Goal: Task Accomplishment & Management: Use online tool/utility

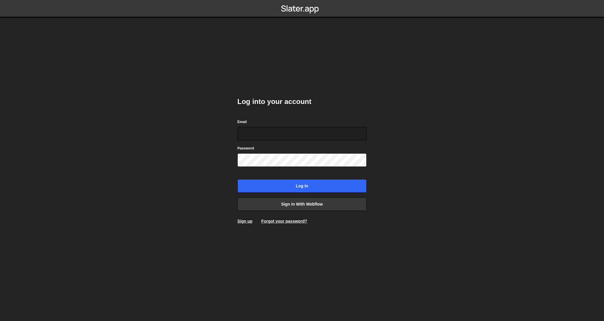
type input "contact@migueljoya.com"
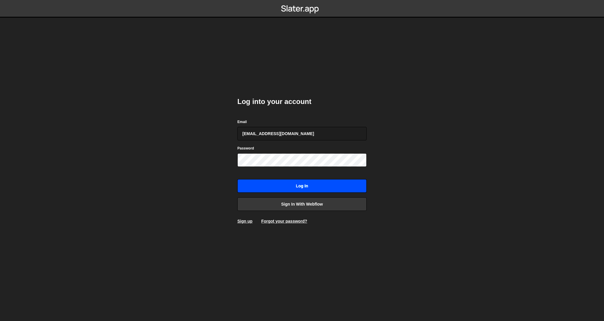
click at [282, 180] on input "Log in" at bounding box center [301, 186] width 129 height 14
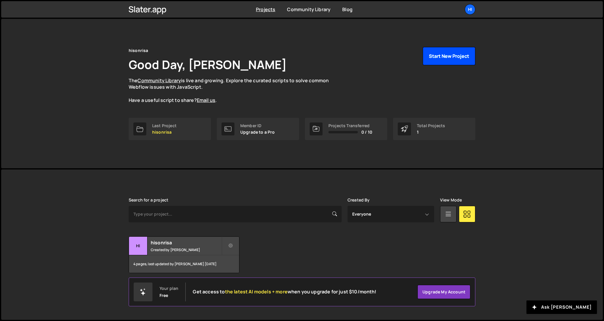
click at [454, 56] on button "Start New Project" at bounding box center [449, 56] width 53 height 18
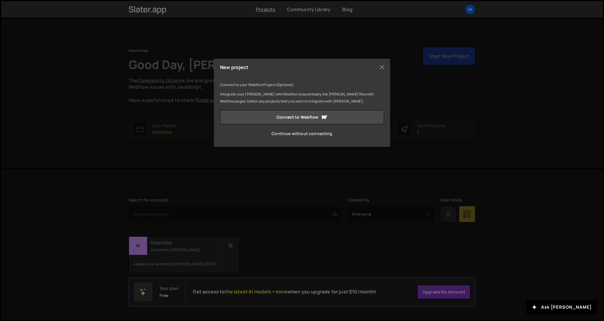
click at [320, 137] on link "Continue without connecting" at bounding box center [302, 134] width 164 height 14
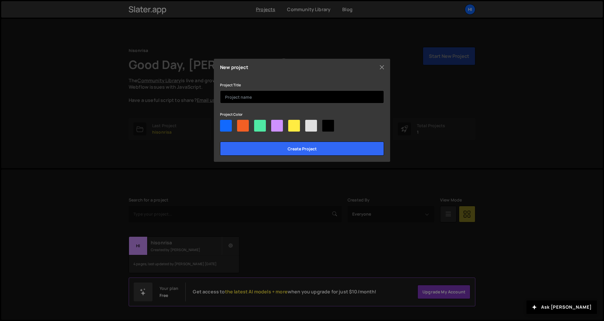
click at [303, 95] on input "text" at bounding box center [302, 96] width 164 height 13
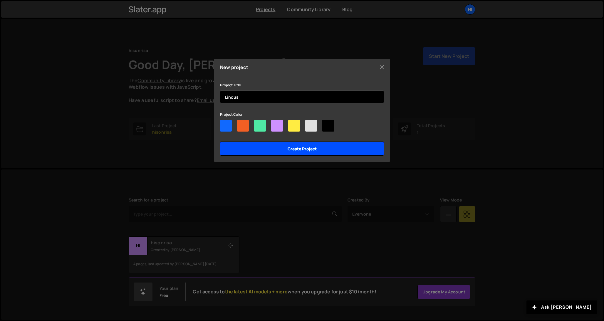
type input "Lindus"
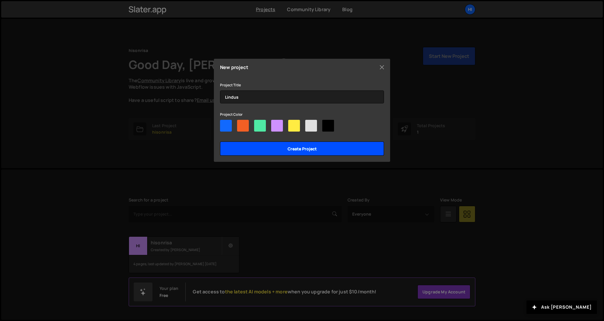
click at [285, 152] on input "Create project" at bounding box center [302, 149] width 164 height 14
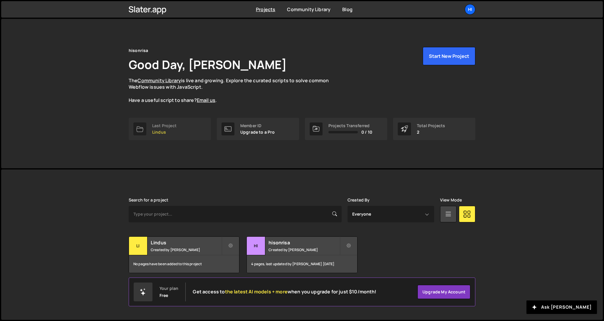
click at [180, 127] on link "Last Project Lindus" at bounding box center [170, 129] width 82 height 22
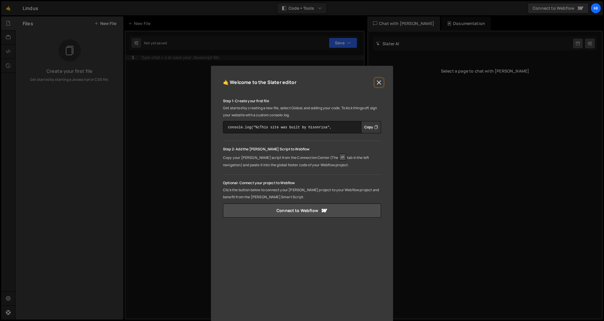
click at [377, 80] on button "Close" at bounding box center [379, 82] width 9 height 9
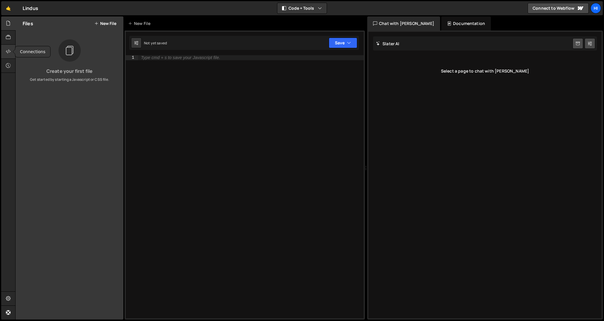
click at [9, 54] on icon at bounding box center [8, 51] width 5 height 6
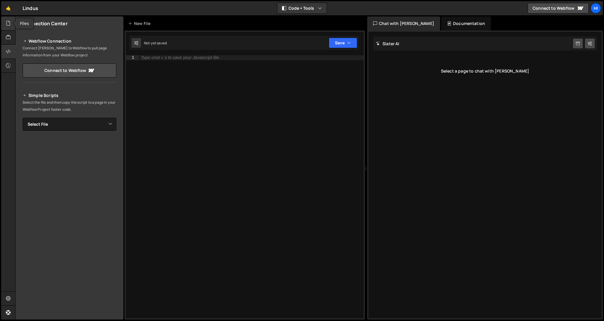
click at [7, 24] on icon at bounding box center [8, 23] width 5 height 6
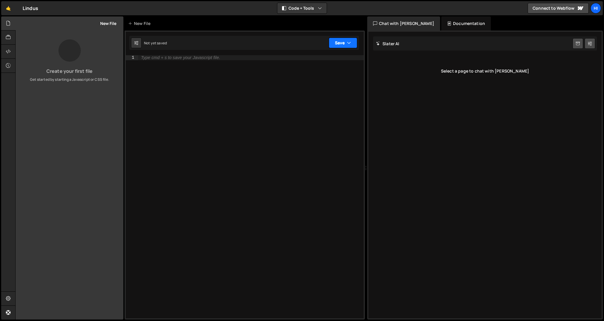
click at [350, 40] on icon "button" at bounding box center [349, 43] width 4 height 6
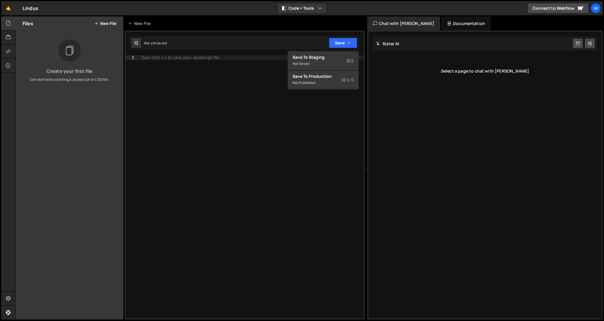
click at [193, 61] on div "Type cmd + s to save your Javascript file." at bounding box center [251, 191] width 226 height 273
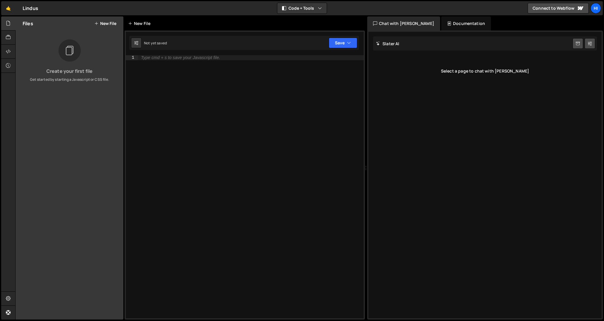
click at [143, 23] on div "New File" at bounding box center [140, 24] width 25 height 6
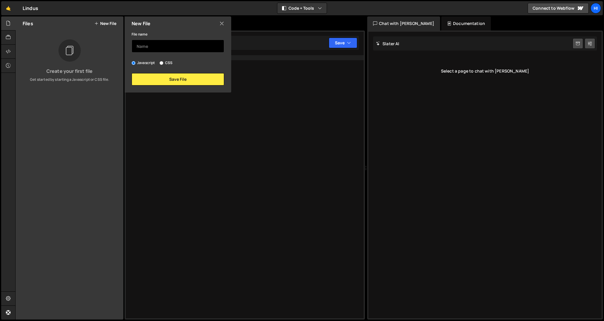
click at [155, 48] on input "text" at bounding box center [178, 46] width 93 height 13
type input "map"
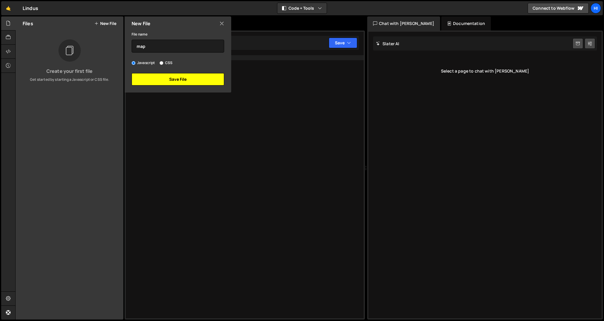
click at [163, 79] on button "Save File" at bounding box center [178, 79] width 93 height 12
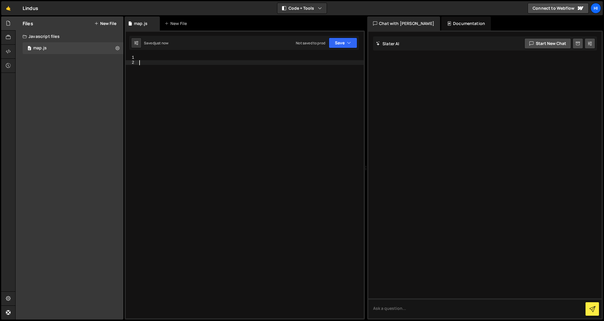
click at [172, 108] on div at bounding box center [251, 191] width 226 height 273
paste textarea "</script>"
type textarea "</script>"
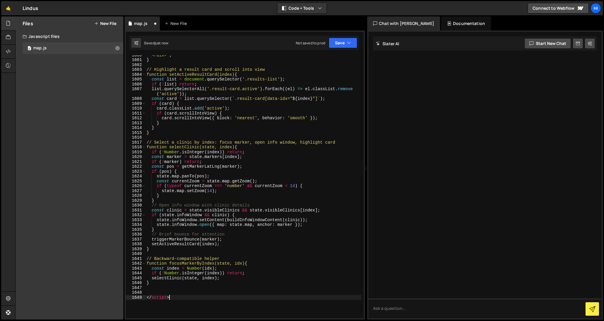
scroll to position [8260, 0]
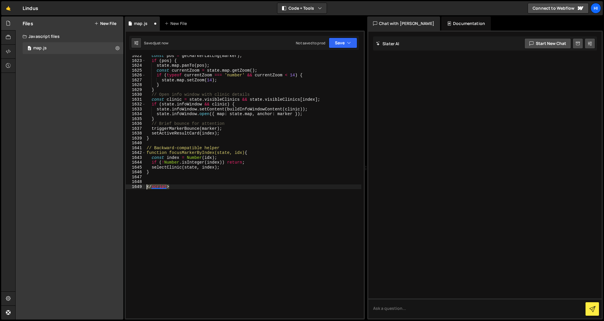
drag, startPoint x: 184, startPoint y: 184, endPoint x: 142, endPoint y: 185, distance: 42.3
click at [142, 185] on div "</script> 1622 1623 1624 1625 1626 1627 1628 1629 1630 1631 1632 1633 1634 1635…" at bounding box center [245, 186] width 238 height 263
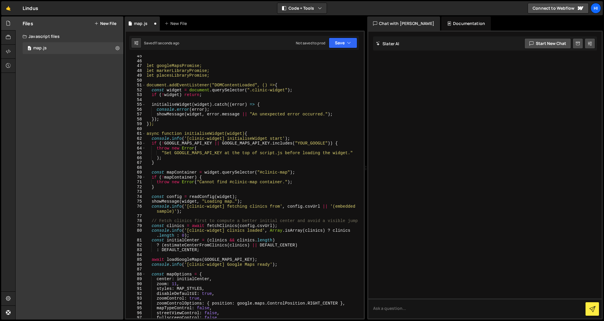
scroll to position [0, 0]
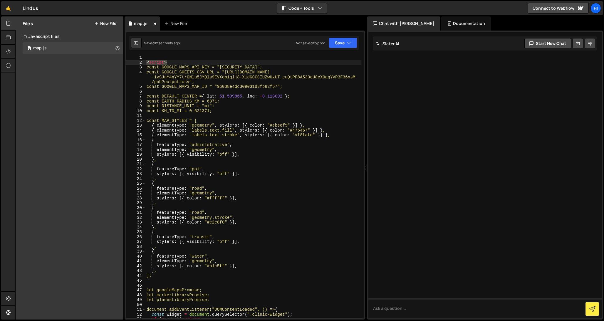
drag, startPoint x: 166, startPoint y: 61, endPoint x: 137, endPoint y: 63, distance: 29.7
click at [137, 63] on div "1 2 3 4 5 6 7 8 9 10 11 12 13 14 15 16 17 18 19 20 21 22 23 24 25 26 27 28 29 3…" at bounding box center [245, 186] width 238 height 263
type textarea "<script>"
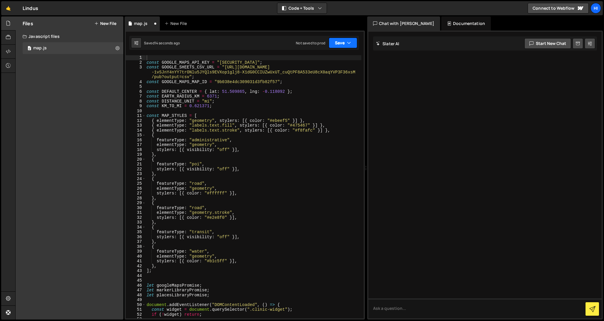
click at [344, 41] on button "Save" at bounding box center [343, 43] width 28 height 11
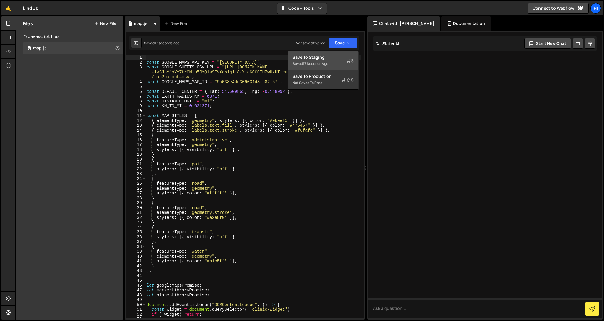
click at [328, 63] on div "17 seconds ago" at bounding box center [315, 63] width 25 height 5
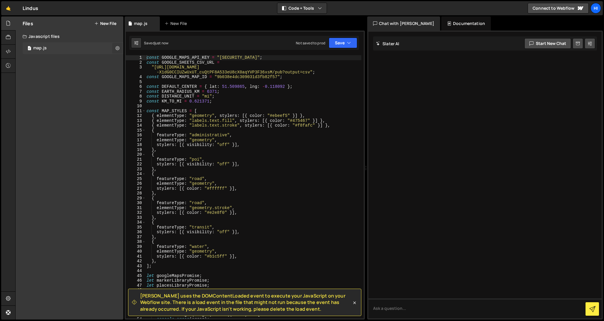
click at [120, 46] on button at bounding box center [117, 48] width 11 height 11
click at [11, 21] on div at bounding box center [8, 23] width 14 height 14
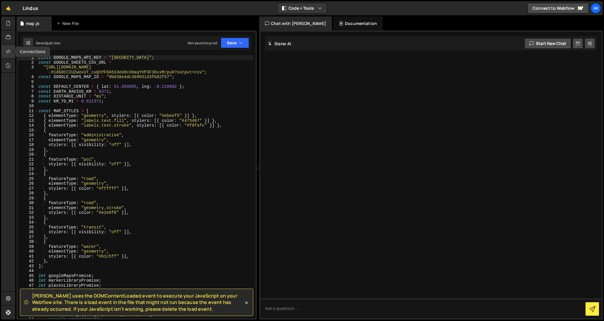
click at [9, 56] on div at bounding box center [8, 52] width 14 height 14
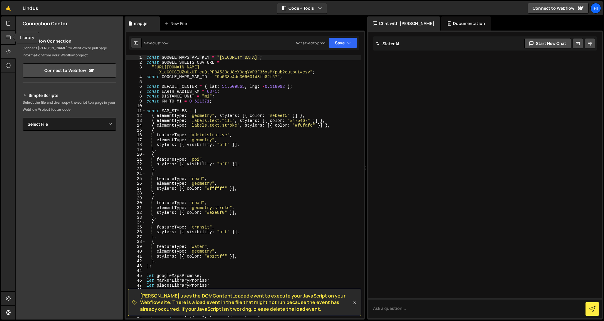
click at [7, 38] on icon at bounding box center [8, 37] width 5 height 6
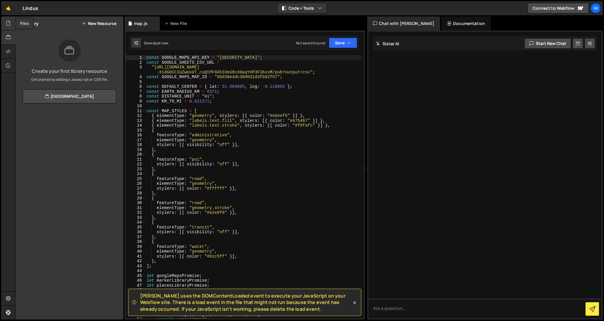
click at [8, 22] on icon at bounding box center [8, 23] width 5 height 6
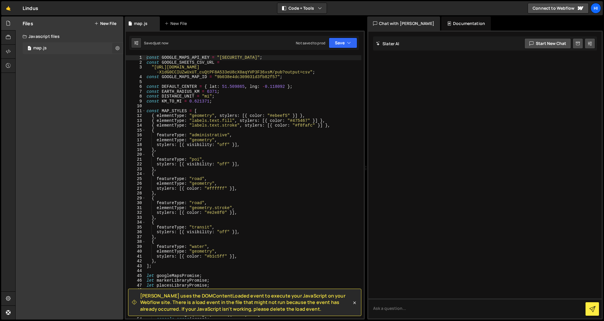
click at [117, 47] on icon at bounding box center [117, 48] width 4 height 6
click at [140, 50] on button "Copy share link" at bounding box center [154, 49] width 58 height 12
click at [56, 84] on div "Files New File Create your first file Get started by starting a Javascript or C…" at bounding box center [70, 167] width 108 height 303
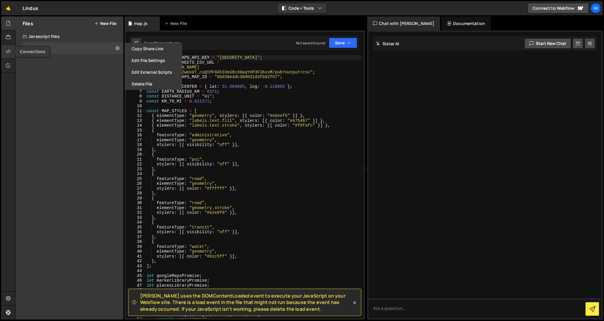
click at [8, 53] on icon at bounding box center [8, 51] width 5 height 6
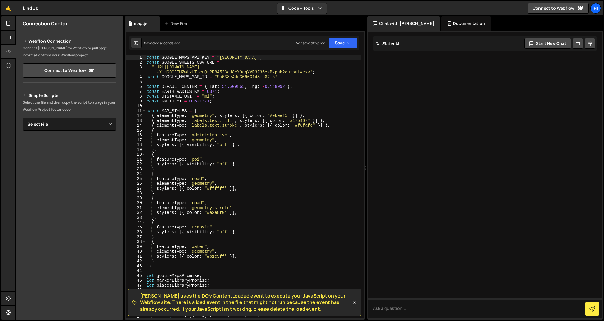
click at [31, 50] on p "Connect [PERSON_NAME] to Webflow to pull page information from your Webflow pro…" at bounding box center [70, 52] width 94 height 14
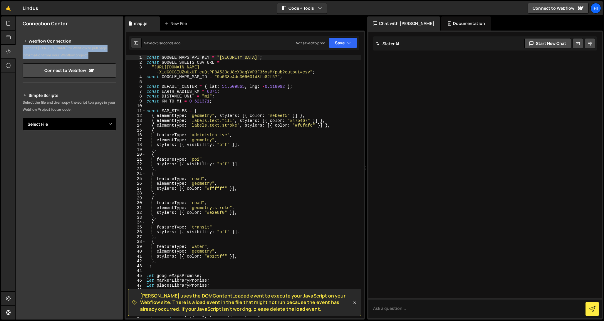
click at [62, 121] on select "Select File map.js" at bounding box center [70, 124] width 94 height 13
click at [60, 125] on select "Select File map.js" at bounding box center [70, 124] width 94 height 13
select select "46893"
click at [23, 118] on select "Select File map.js" at bounding box center [70, 124] width 94 height 13
click at [97, 146] on button "Copy" at bounding box center [98, 144] width 20 height 12
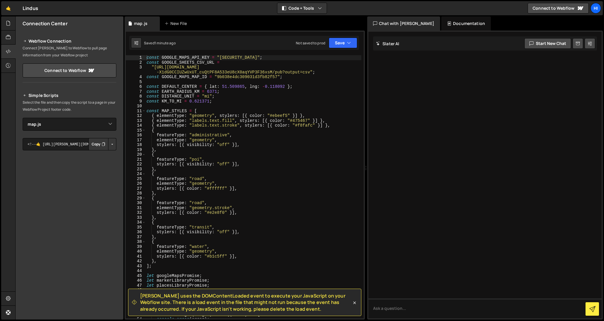
click at [100, 143] on button "Copy" at bounding box center [98, 144] width 20 height 12
click at [412, 305] on textarea at bounding box center [484, 308] width 233 height 20
type textarea "Do you see the errors in this map? it is not working"
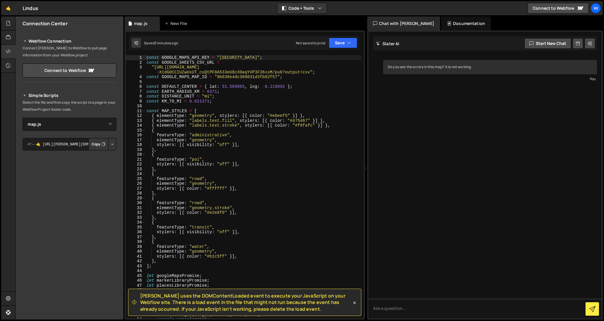
click at [148, 192] on div "const GOOGLE_MAPS_API_KEY = "[SECURITY_DATA]" ; const GOOGLE_SHEETS_CSV_URL = "…" at bounding box center [253, 191] width 216 height 273
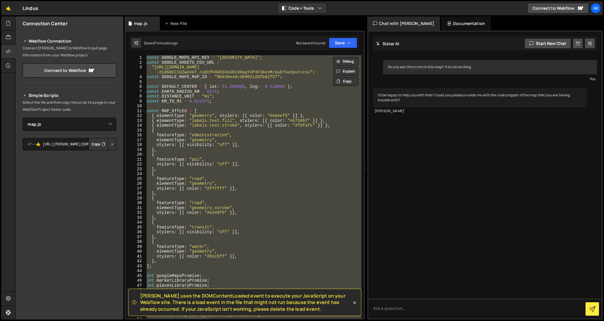
click at [284, 85] on div "const GOOGLE_MAPS_API_KEY = "[SECURITY_DATA]" ; const GOOGLE_SHEETS_CSV_URL = "…" at bounding box center [253, 186] width 216 height 263
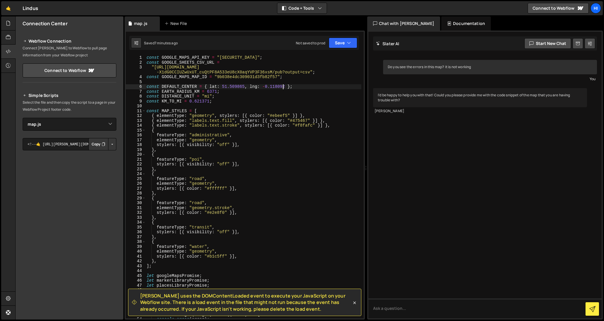
type textarea "}"
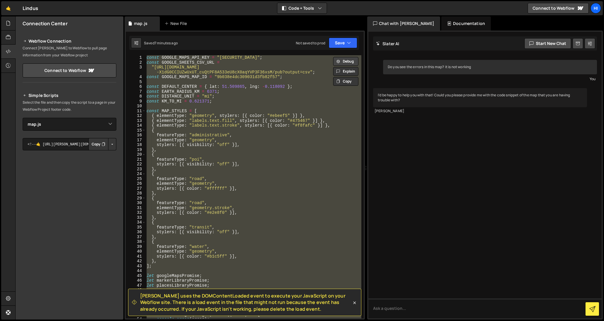
paste textarea
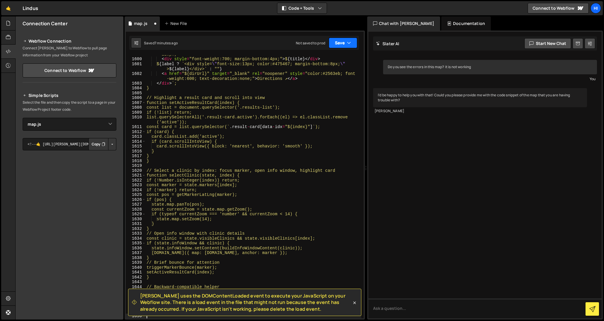
click at [336, 42] on button "Save" at bounding box center [343, 43] width 28 height 11
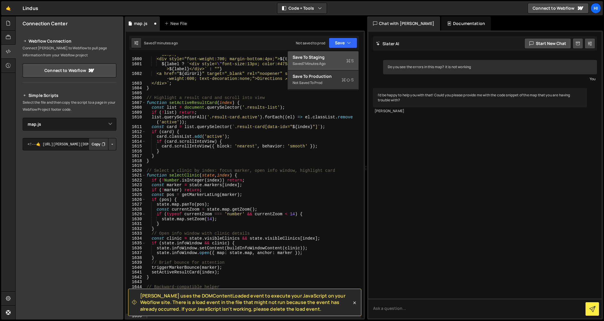
click at [310, 62] on div "7 minutes ago" at bounding box center [314, 63] width 23 height 5
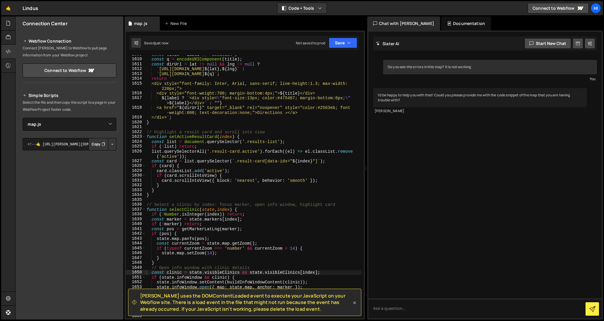
click at [354, 301] on icon at bounding box center [355, 303] width 6 height 6
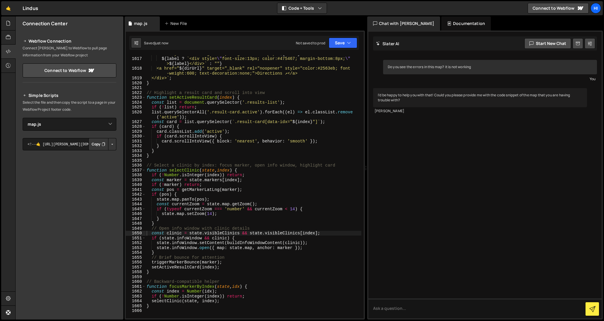
scroll to position [8323, 0]
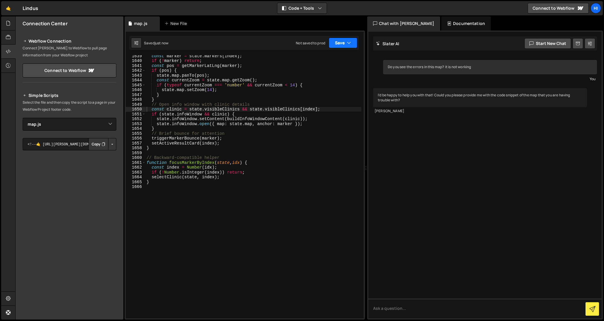
click at [347, 43] on icon "button" at bounding box center [349, 43] width 4 height 6
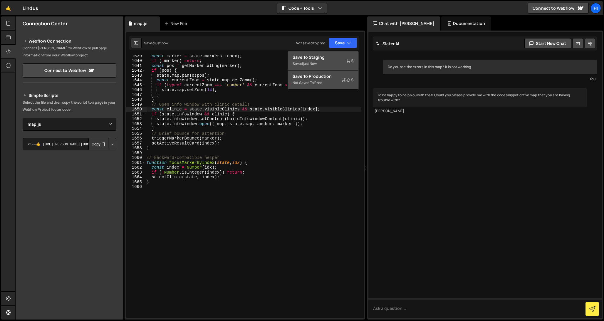
click at [336, 78] on div "Save to Production S" at bounding box center [323, 76] width 61 height 6
